Goal: Use online tool/utility: Use online tool/utility

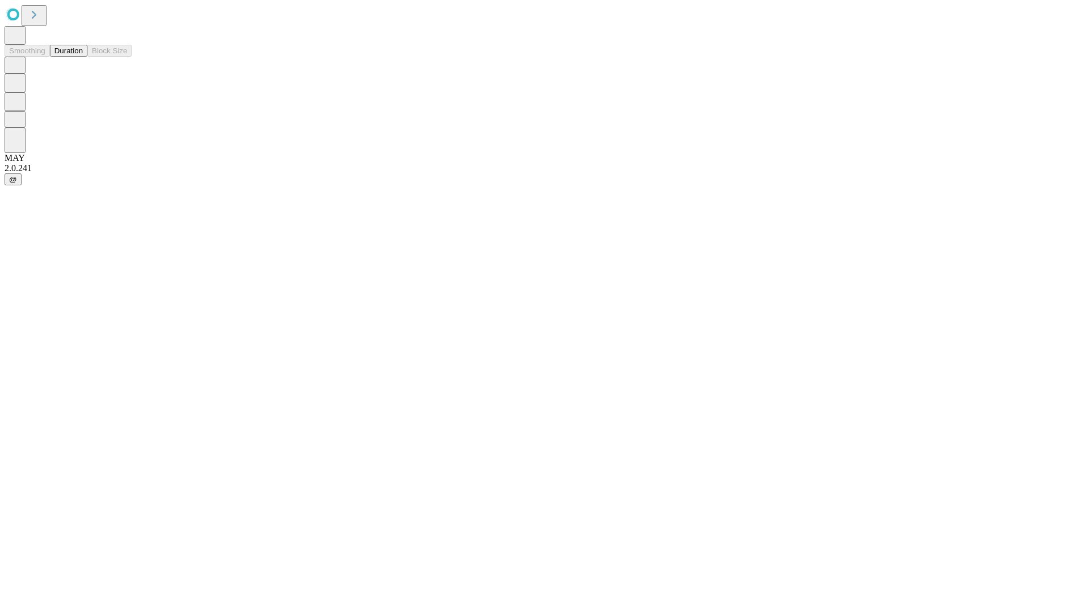
click at [83, 57] on button "Duration" at bounding box center [68, 51] width 37 height 12
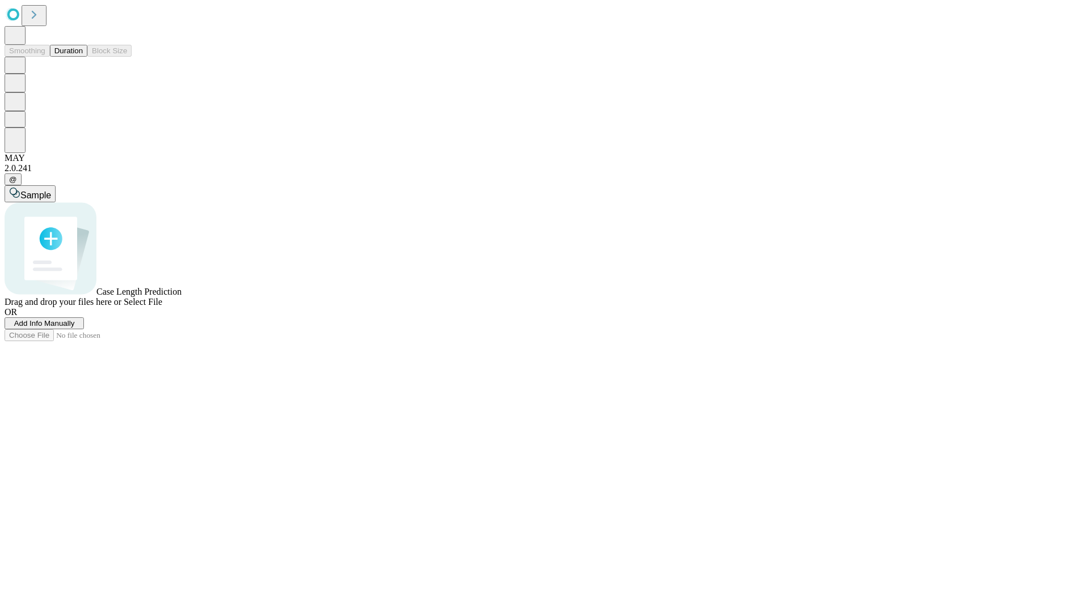
click at [162, 307] on span "Select File" at bounding box center [143, 302] width 39 height 10
